Goal: Transaction & Acquisition: Purchase product/service

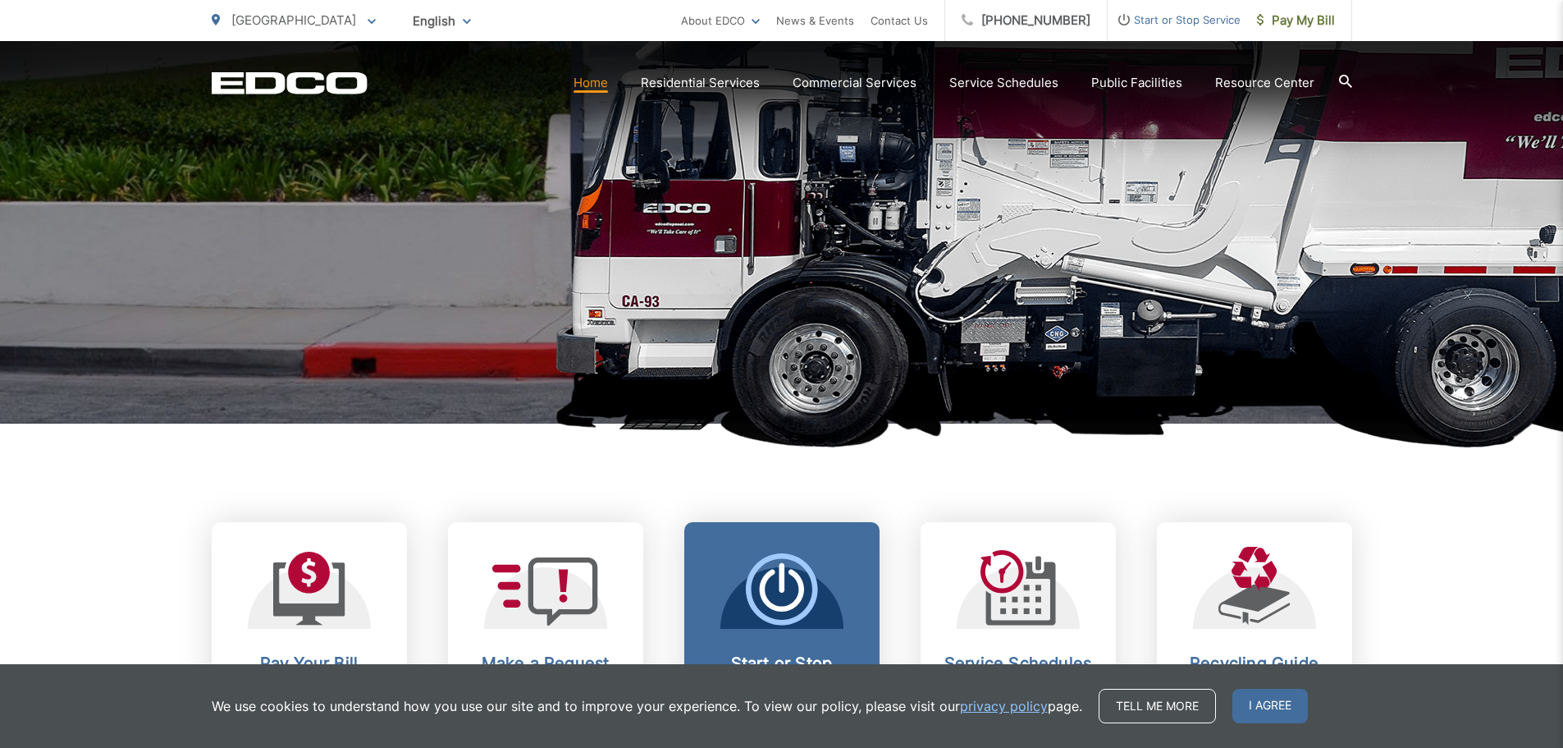
scroll to position [492, 0]
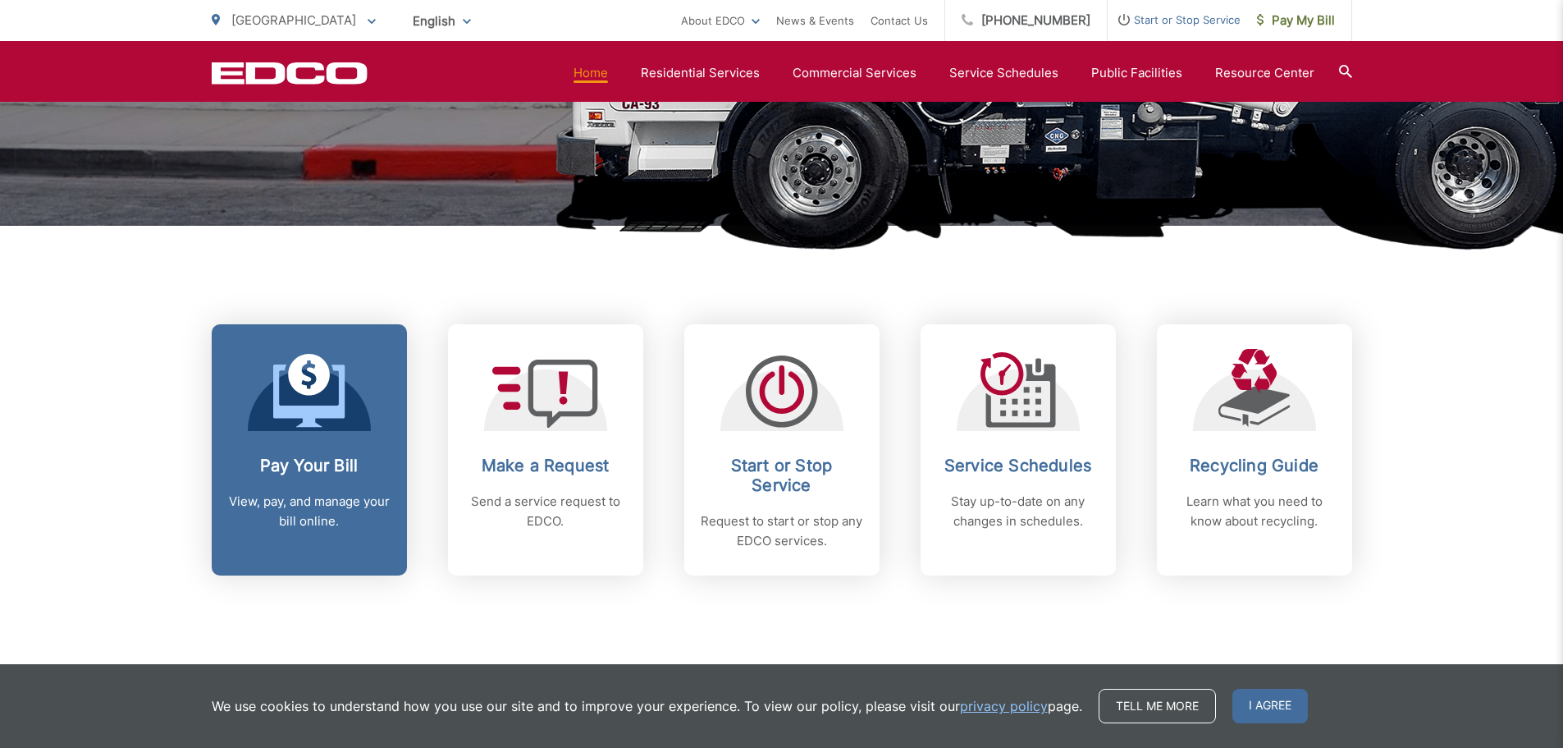
click at [333, 423] on icon at bounding box center [309, 391] width 72 height 74
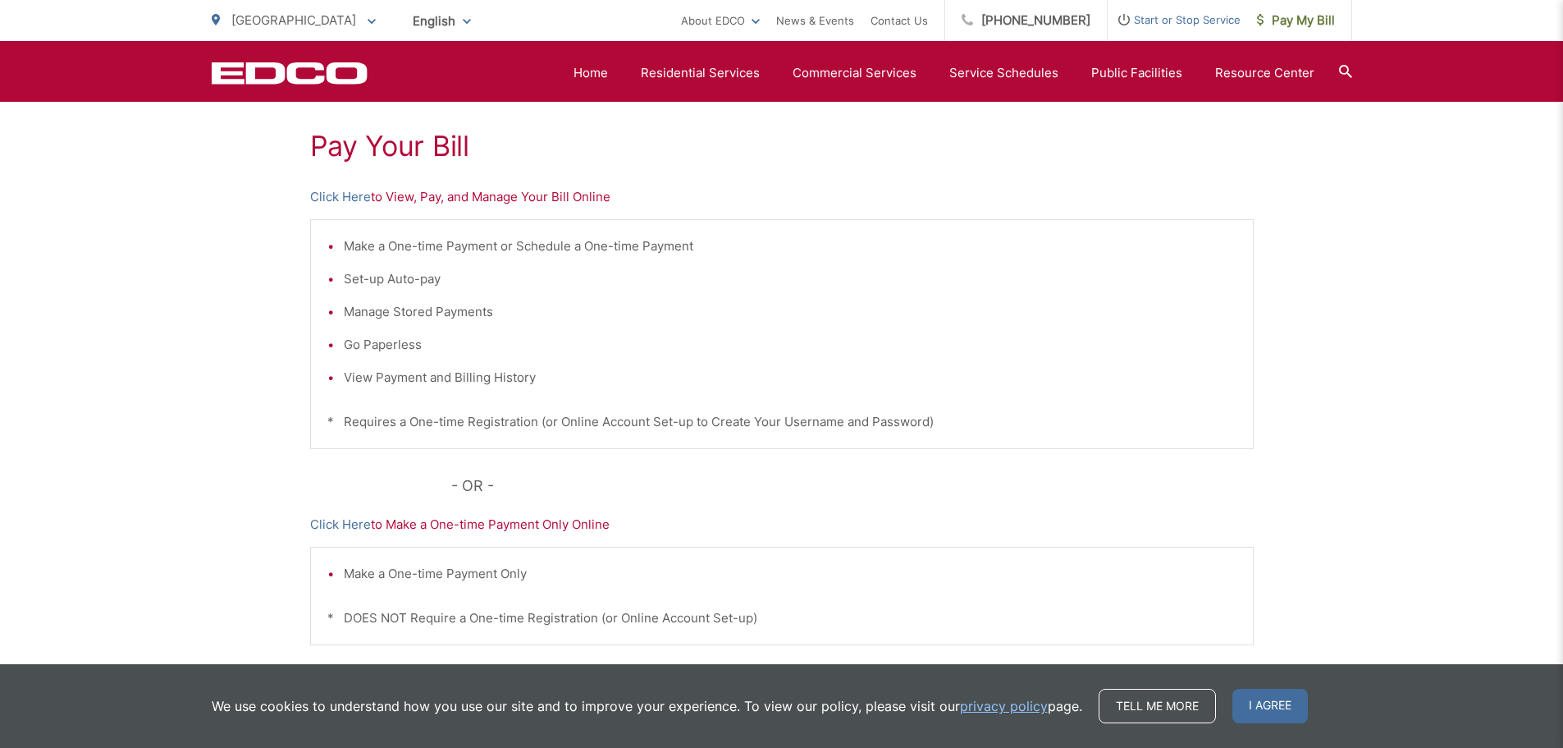
scroll to position [173, 0]
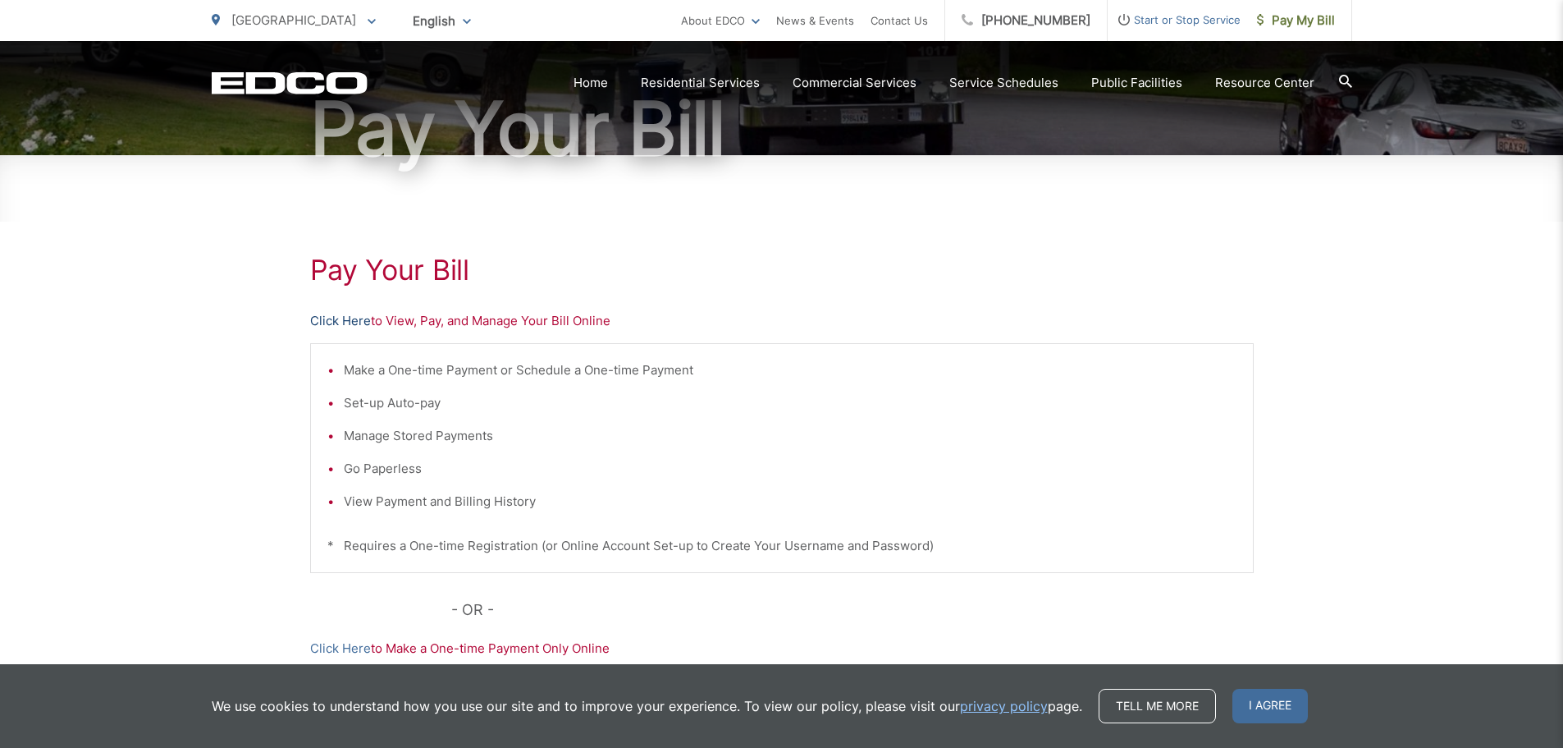
click at [336, 325] on link "Click Here" at bounding box center [340, 321] width 61 height 20
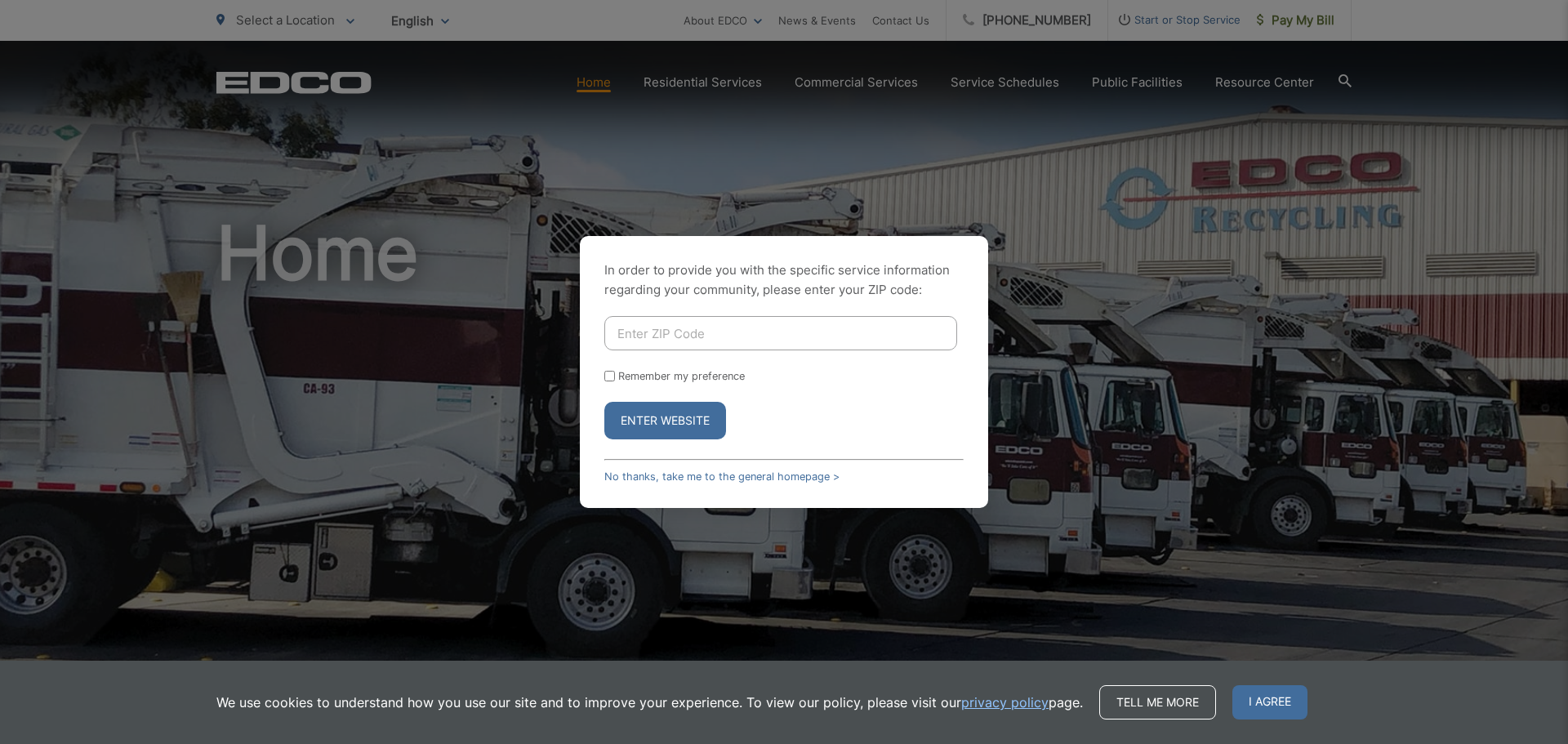
click at [1299, 22] on div "In order to provide you with the specific service information regarding your co…" at bounding box center [784, 372] width 1568 height 744
click at [678, 473] on link "No thanks, take me to the general homepage >" at bounding box center [721, 476] width 235 height 12
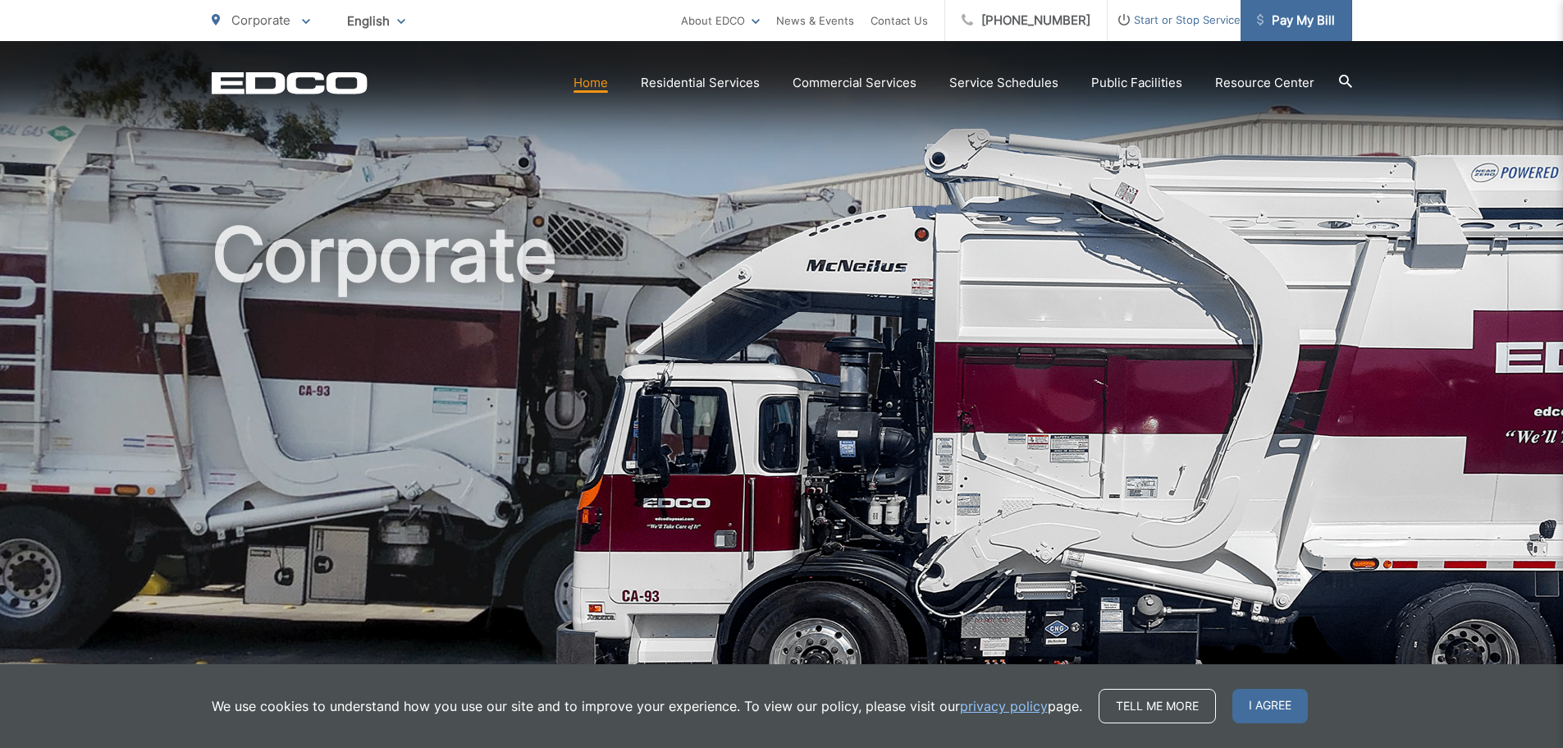
click at [1307, 17] on span "Pay My Bill" at bounding box center [1296, 21] width 78 height 20
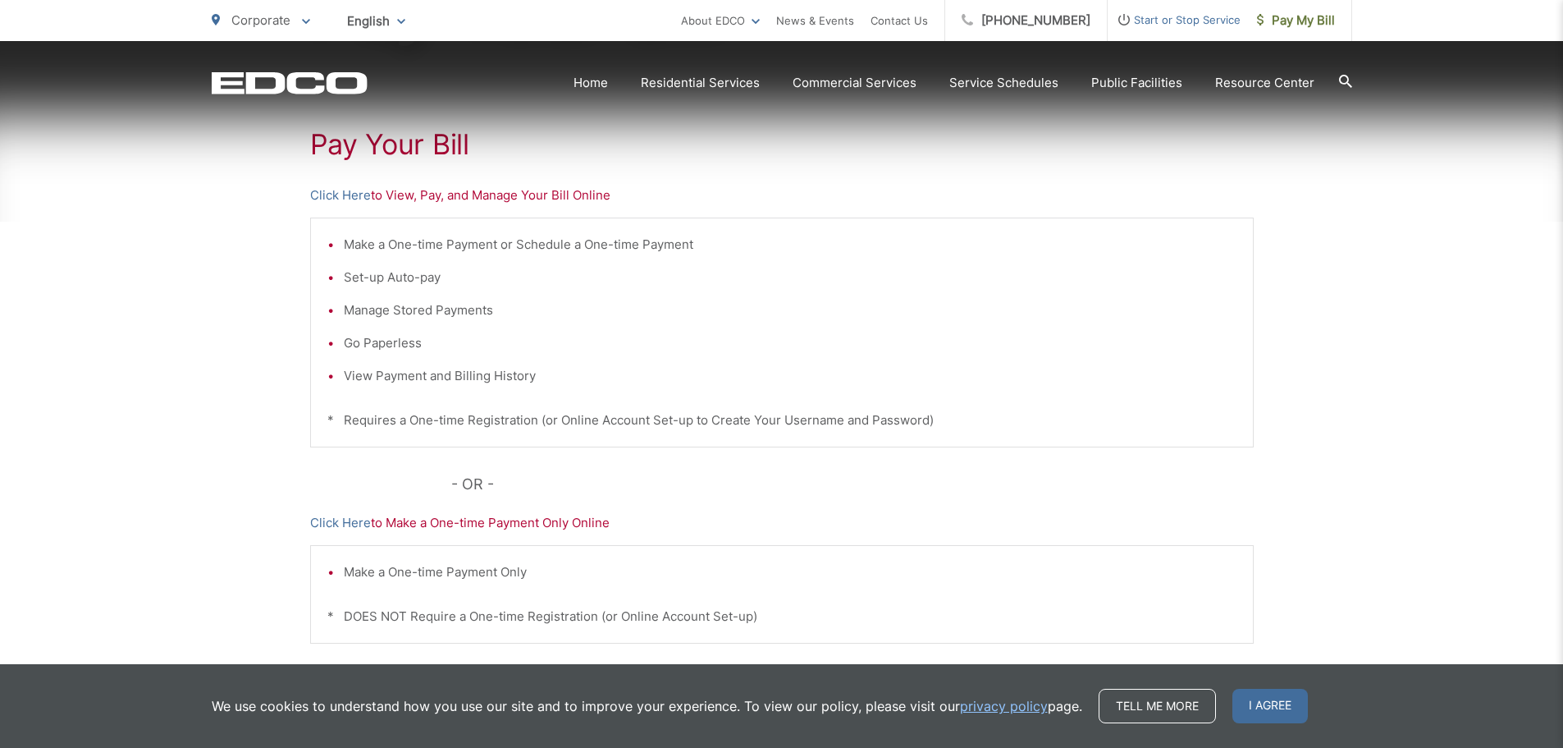
scroll to position [328, 0]
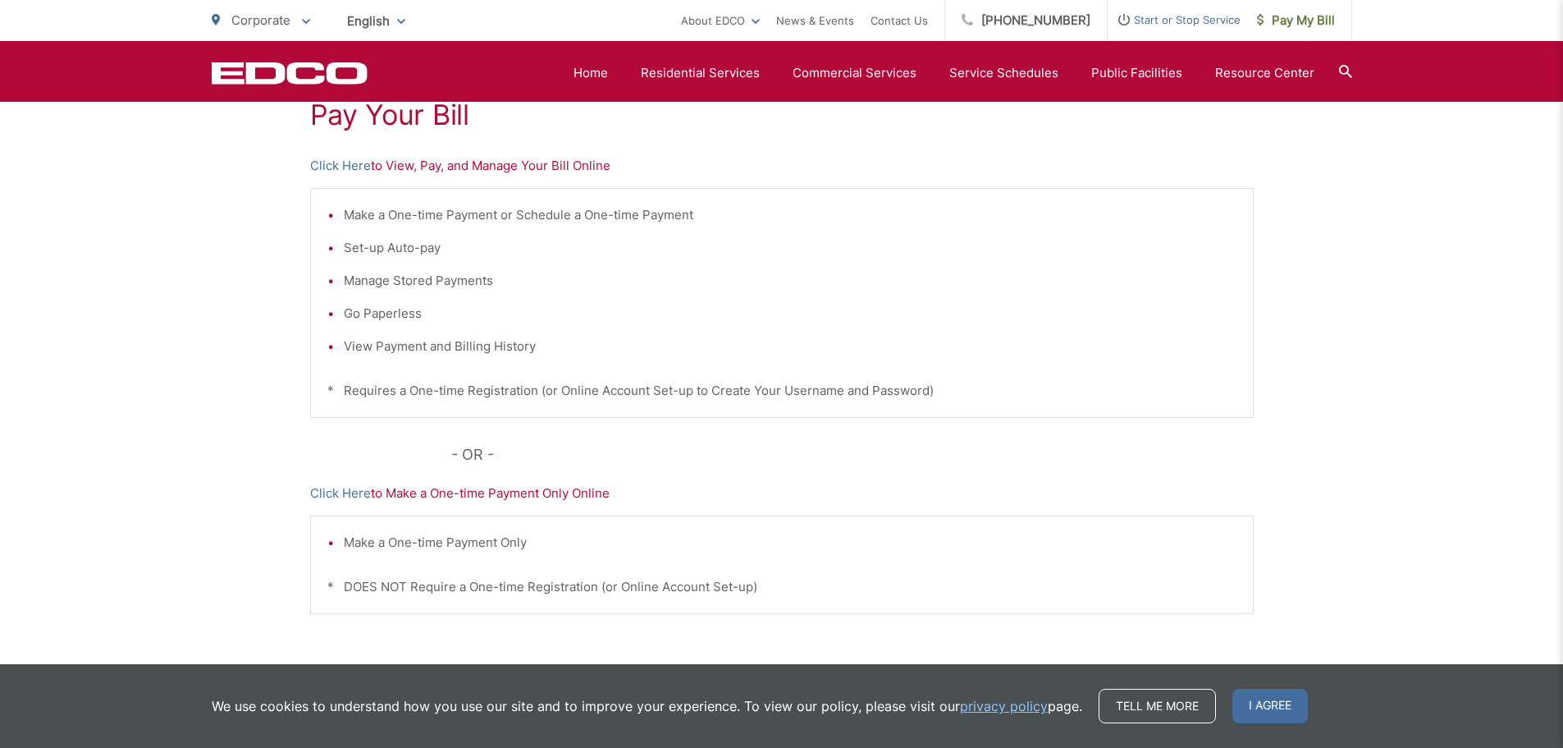
click at [1311, 538] on div "Pay Your [PERSON_NAME] Here to View, Pay, and Manage Your Bill Online Make a On…" at bounding box center [781, 368] width 1563 height 737
click at [1339, 405] on div "Pay Your [PERSON_NAME] Here to View, Pay, and Manage Your Bill Online Make a On…" at bounding box center [781, 368] width 1563 height 737
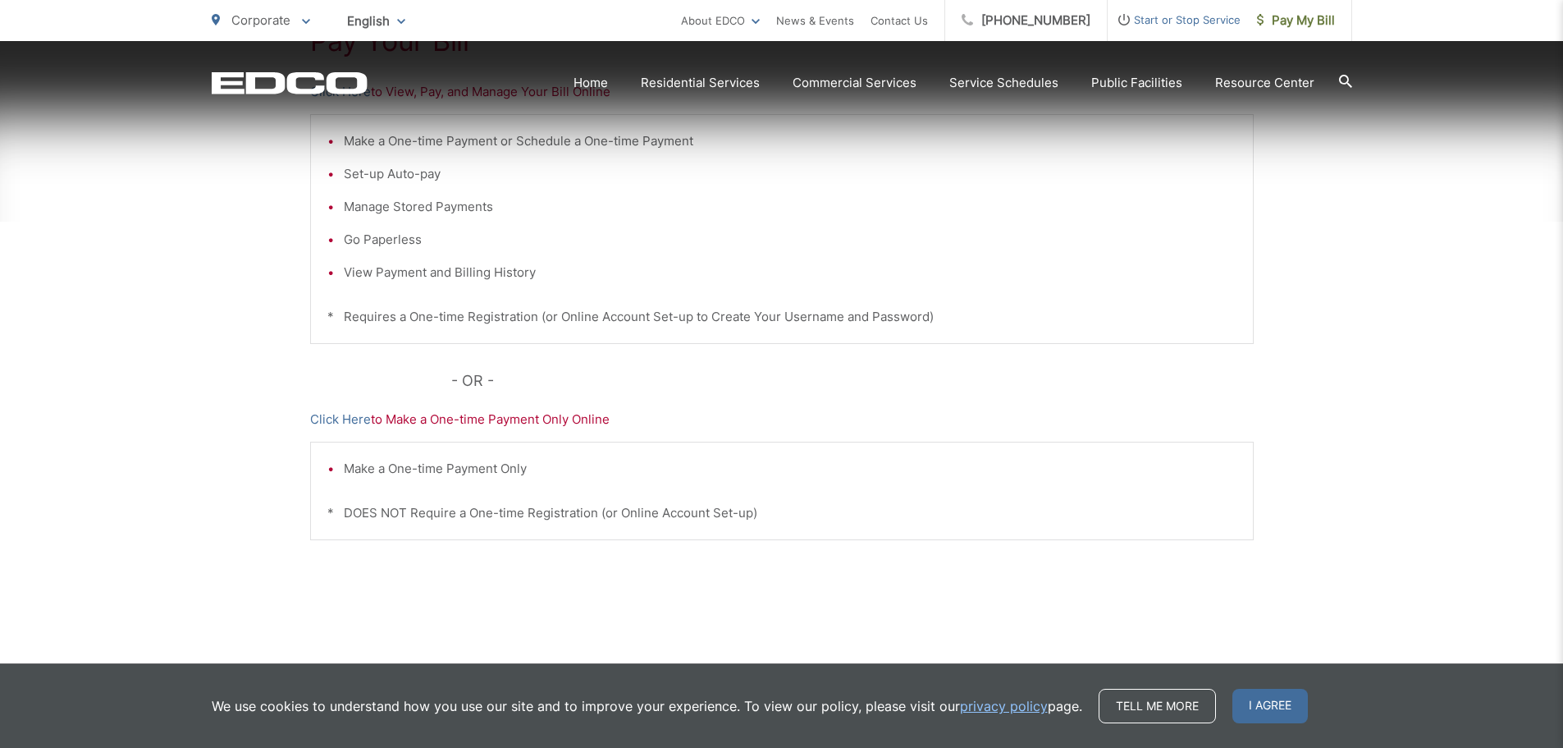
scroll to position [419, 0]
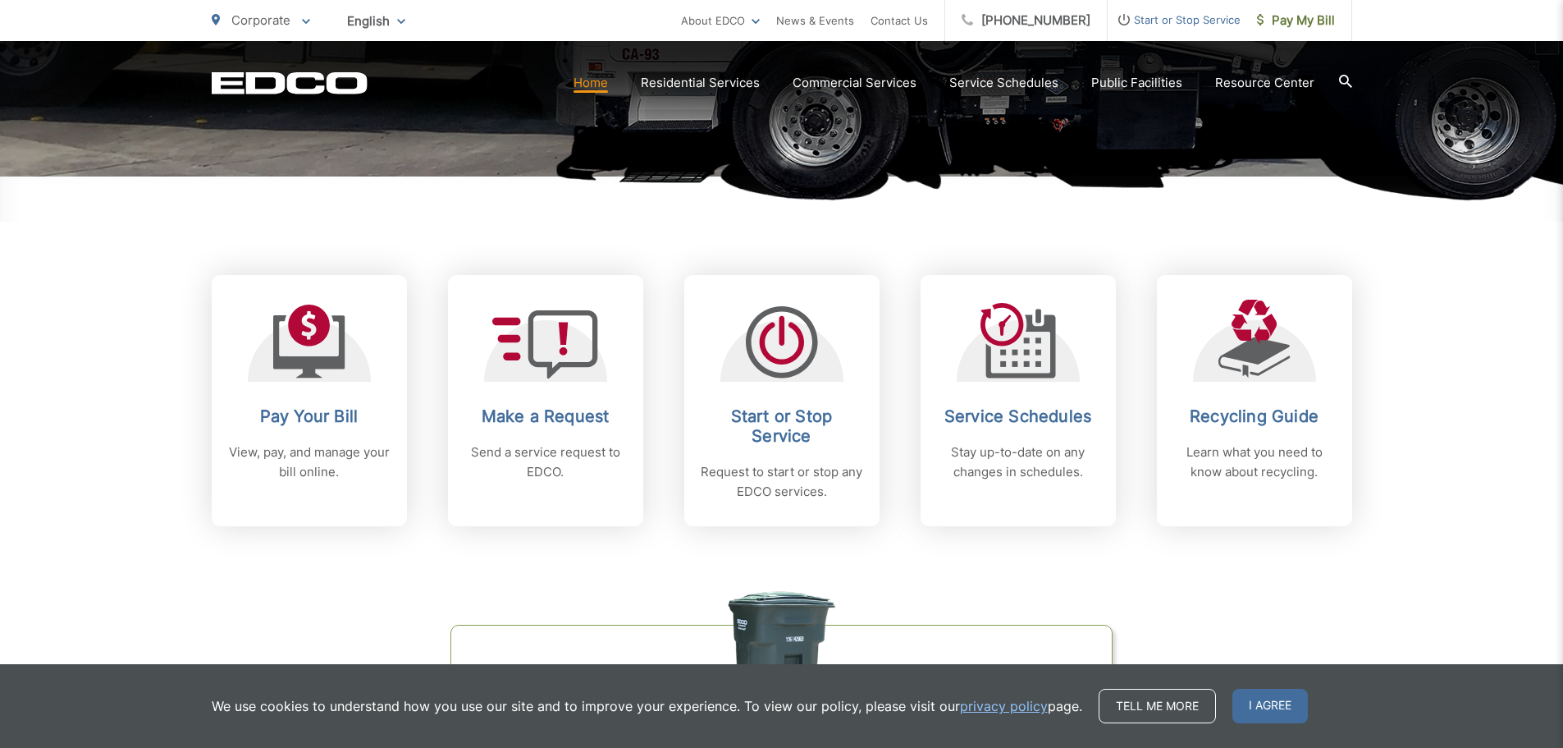
scroll to position [574, 0]
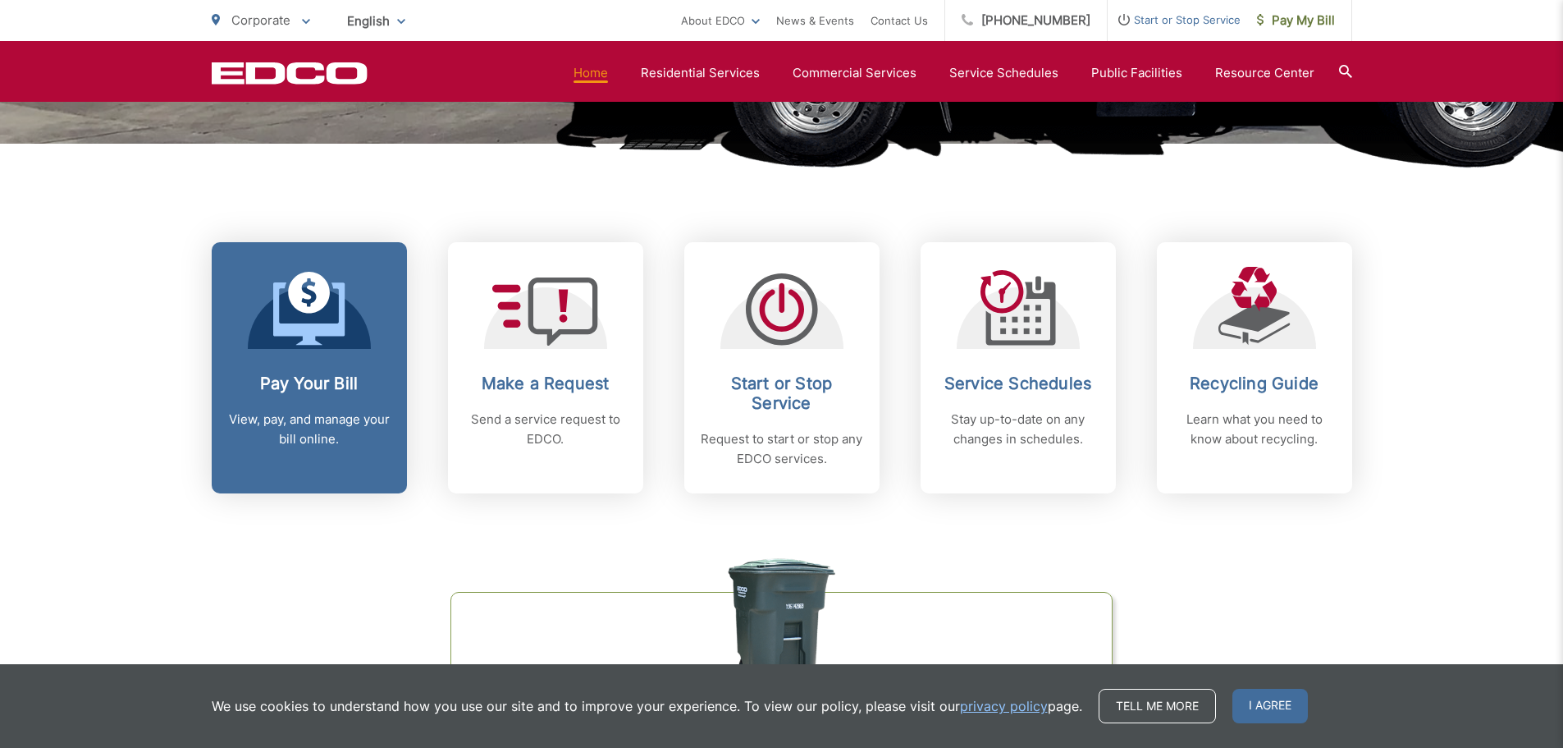
click at [349, 380] on h2 "Pay Your Bill" at bounding box center [309, 383] width 162 height 20
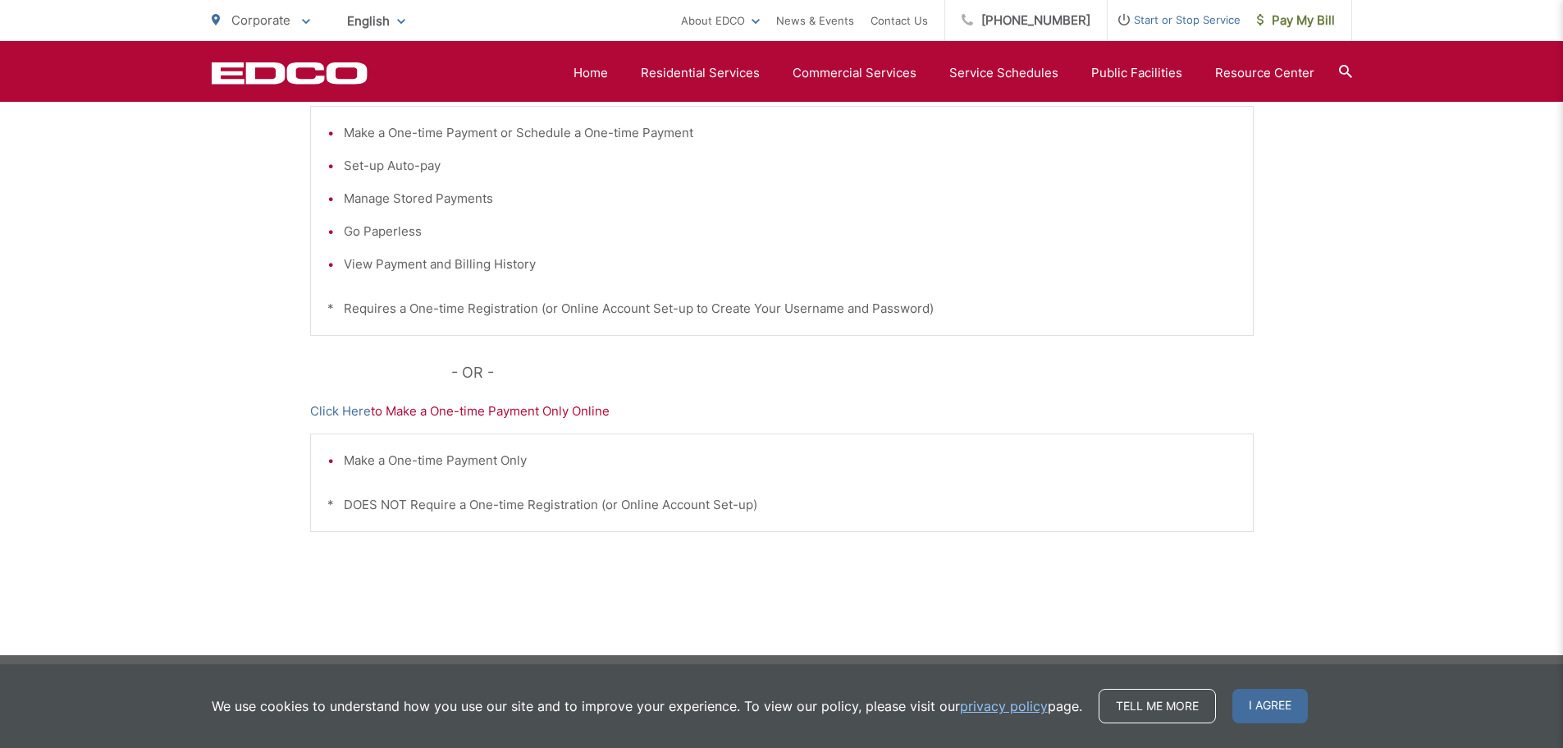
scroll to position [328, 0]
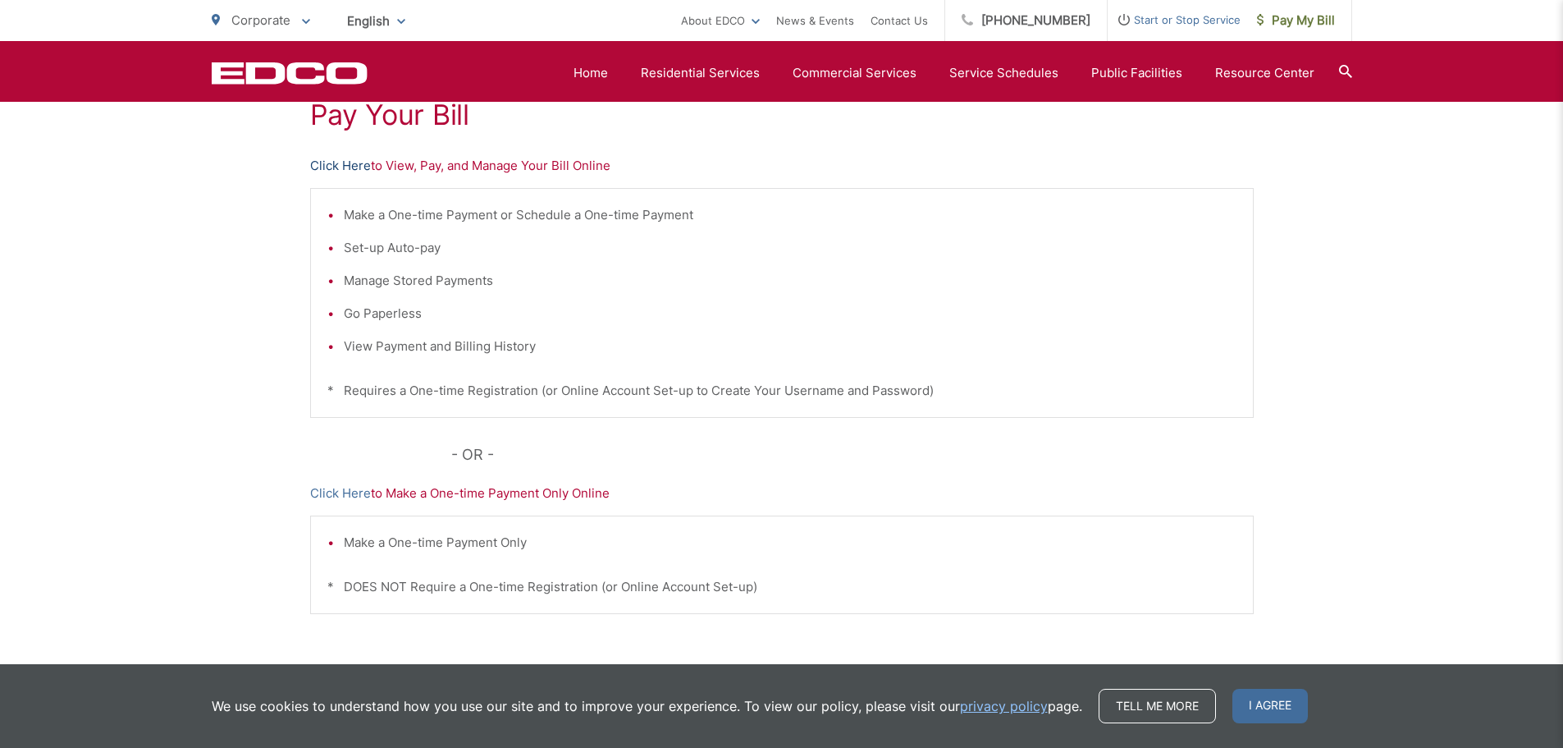
click at [354, 164] on link "Click Here" at bounding box center [340, 166] width 61 height 20
